Goal: Find specific fact: Find specific fact

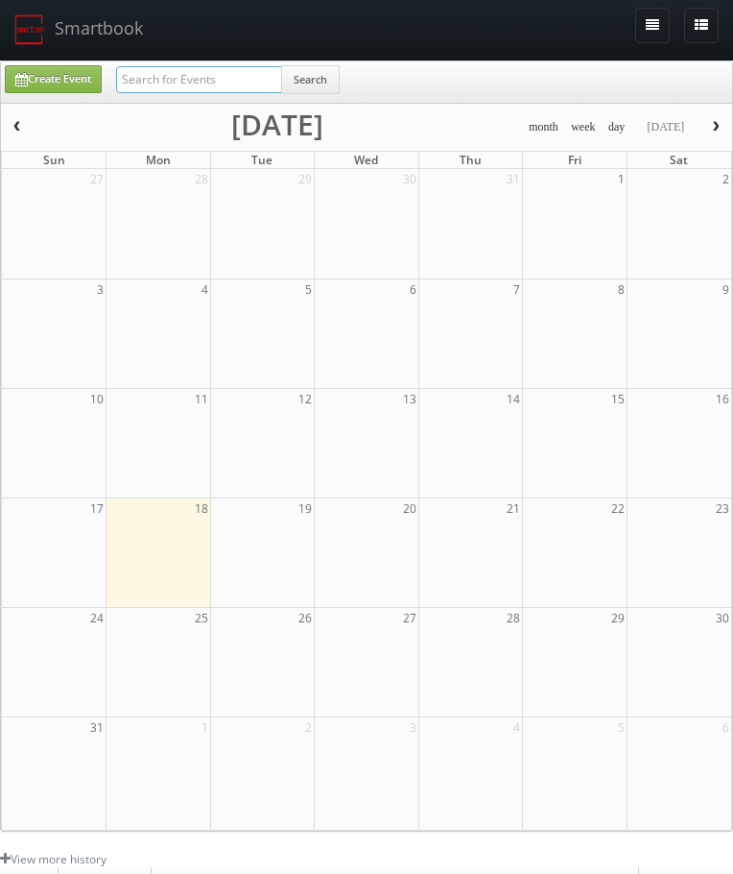
click at [201, 88] on input "text" at bounding box center [199, 79] width 166 height 27
type input "bowling green"
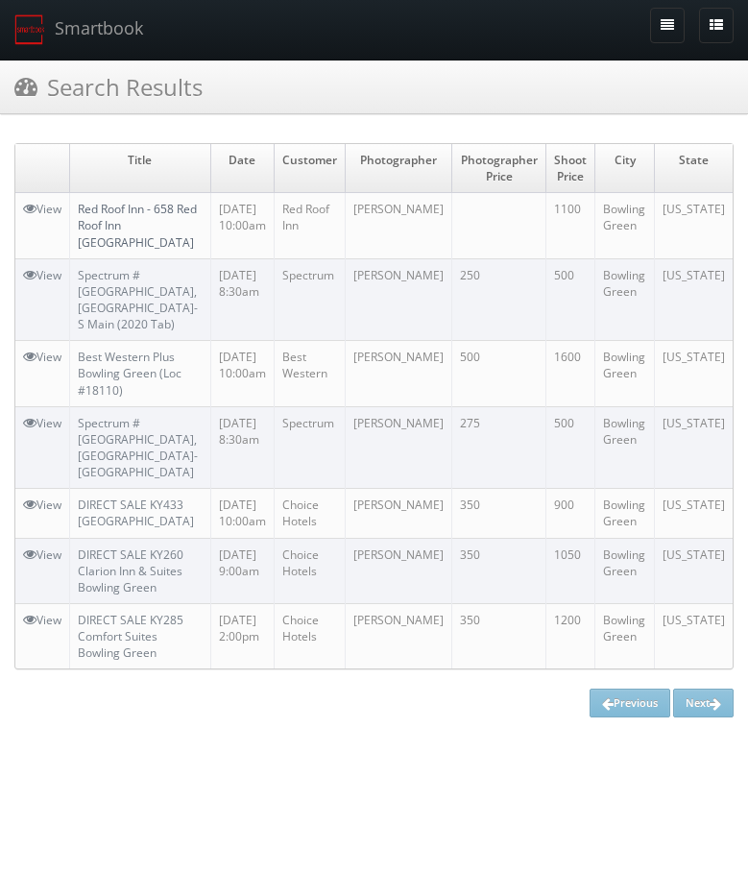
click at [118, 229] on link "Red Roof Inn - 658 Red Roof Inn [GEOGRAPHIC_DATA]" at bounding box center [137, 225] width 119 height 49
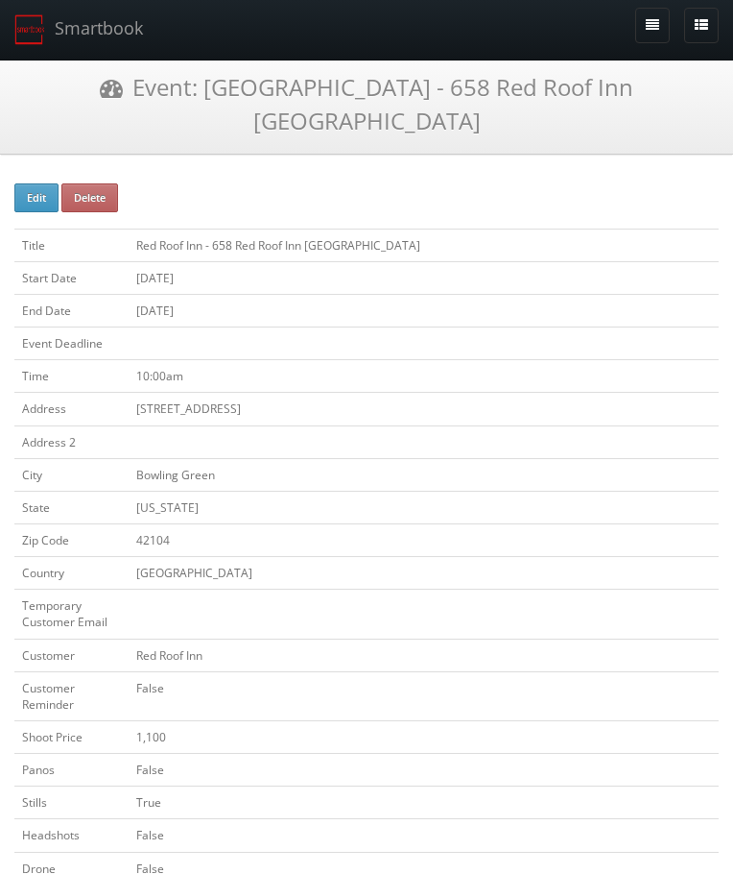
click at [182, 393] on td "[STREET_ADDRESS]" at bounding box center [424, 409] width 591 height 33
copy tbody "[STREET_ADDRESS]"
